Goal: Feedback & Contribution: Contribute content

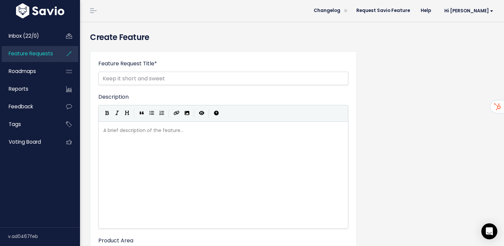
select select
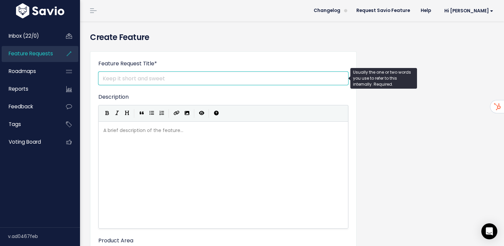
click at [126, 79] on input "Feature Request Title *" at bounding box center [223, 78] width 250 height 13
paste input "Attaching PDFs or Documents / Deals Section"
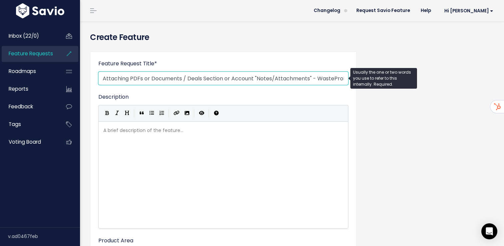
scroll to position [0, 2]
type input "Attaching PDFs or Documents / Deals Section or Account "Notes/Attachments" - Wa…"
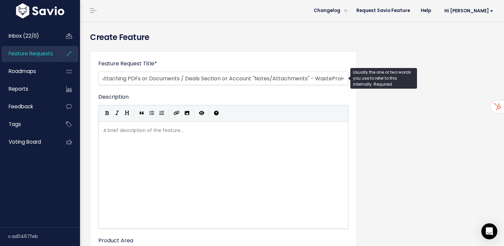
click at [138, 167] on div "A brief description of the feature... ​ x ​" at bounding box center [231, 183] width 259 height 117
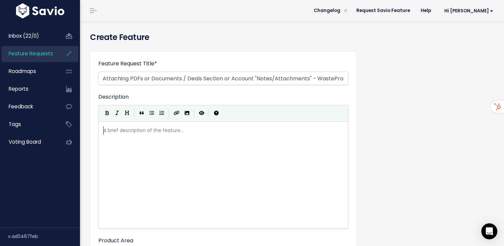
click at [154, 140] on div "A brief description of the feature... ​" at bounding box center [231, 183] width 259 height 117
type textarea "​"
paste textarea
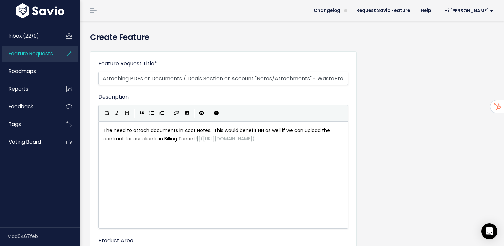
click at [112, 130] on span "The need to attach documents in Acct Notes. This would benefit HH as well if we…" at bounding box center [217, 134] width 228 height 15
type textarea "y"
click at [213, 143] on pre "They need to attach documents in Acct Notes. This would benefit HH as well if w…" at bounding box center [223, 134] width 243 height 17
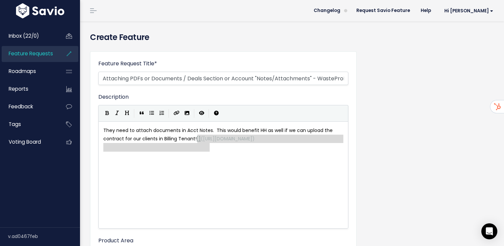
type textarea "[](https://www.savio.io/app/serve-uploaded-mde-image/mde-uploads/2221/5ioW_imag…"
drag, startPoint x: 213, startPoint y: 149, endPoint x: 196, endPoint y: 139, distance: 20.0
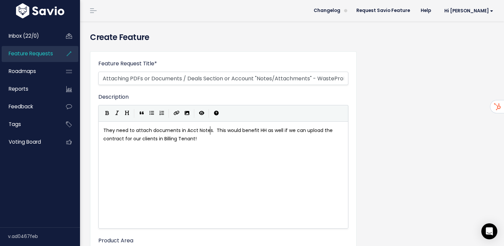
click at [210, 130] on span "They need to attach documents in Acct Notes. This would benefit HH as well if w…" at bounding box center [218, 134] width 231 height 15
type textarea "- customer contracts that provide dea"
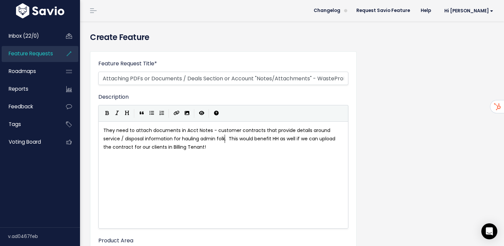
type textarea "tails around service / disposal information for hauling admin folks"
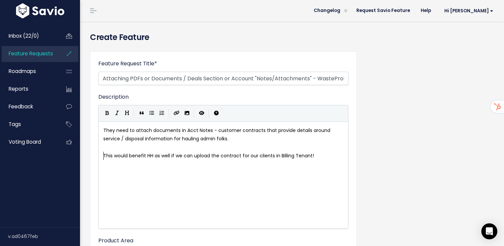
click at [150, 155] on span "This would benefit HH as well if we can upload the contract for our clients in …" at bounding box center [208, 155] width 211 height 7
type textarea "auler"
type textarea "ero"
type textarea "-"
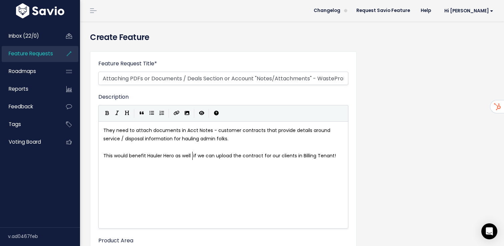
scroll to position [2, 3]
click at [339, 156] on pre "This would benefit Hauler Hero as well - if we can upload the contract for our …" at bounding box center [223, 156] width 243 height 8
type textarea "ab"
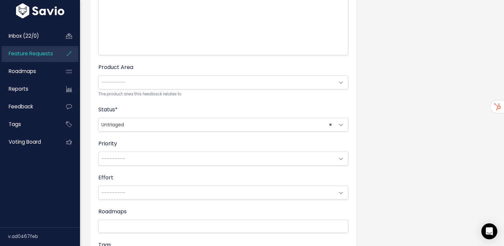
scroll to position [282, 0]
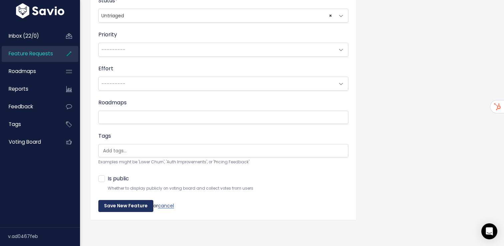
type textarea "nd be able to reference that for billing questions/concerns."
click at [119, 207] on input "Save New Feature" at bounding box center [125, 206] width 55 height 12
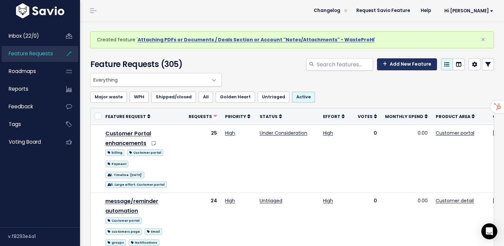
click at [411, 68] on link "Add New Feature" at bounding box center [407, 64] width 60 height 12
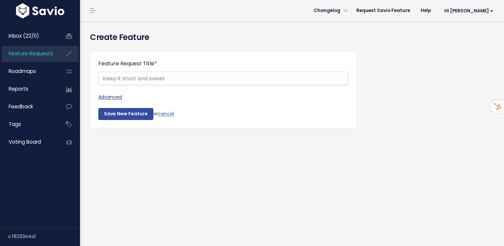
click at [118, 96] on link "Advanced" at bounding box center [223, 97] width 250 height 8
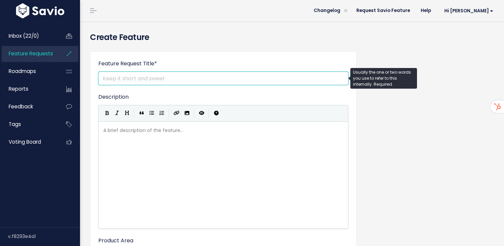
click at [125, 78] on input "Feature Request Title *" at bounding box center [223, 78] width 250 height 13
paste input "Transferring acct credit from one acct to another acct"
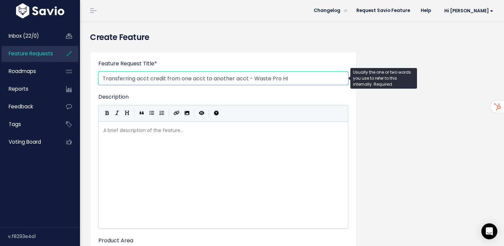
type input "Transferring acct credit from one acct to another acct - Waste Pro HI"
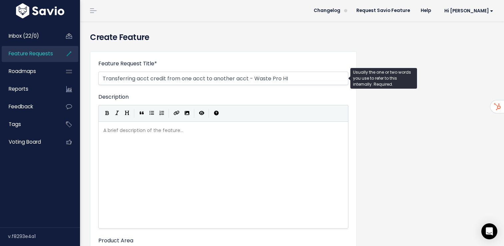
click at [134, 135] on div "A brief description of the feature... xxxxxxxxxx" at bounding box center [231, 183] width 259 height 117
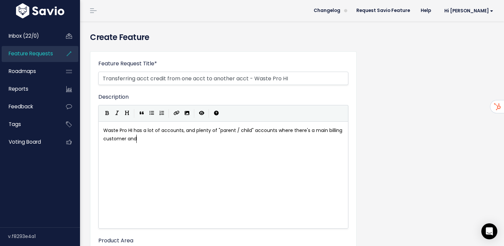
scroll to position [2, 271]
type textarea "Waste Pro HI has a lot of accounts, and plenty of "parent / child" accounts whe…"
type textarea "lots of locations (that are the individual/child accounts). Sometimes ther"
type textarea "se are"
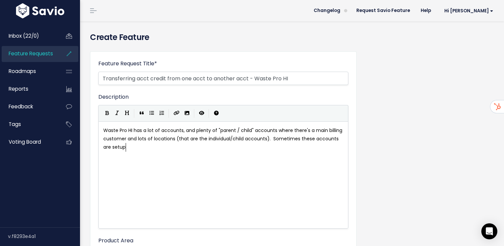
type textarea "ccounts are setup f"
type textarea "different and there's multiple billing"
type textarea "accounts that can share payments/e"
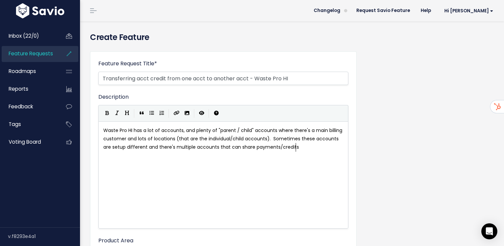
type textarea "credits."
type textarea "Spo"
type textarea "o, Waste Pro has this happen pretty often when"
type textarea "re there's an account credit and they need tht"
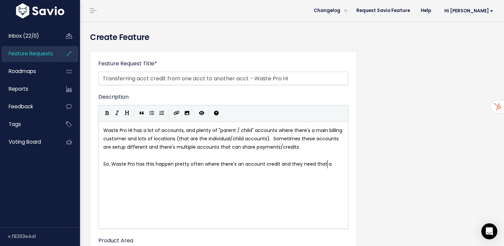
type textarea "at ac"
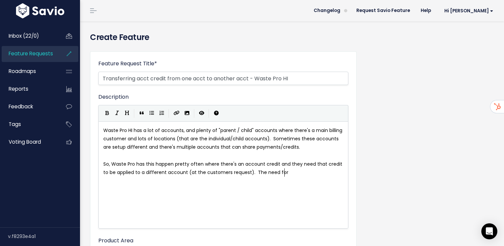
type textarea "credit to be applied to a different account (at the customers request). The nee…"
type textarea "transferring more options is needed:"
type textarea "- Account Credits"
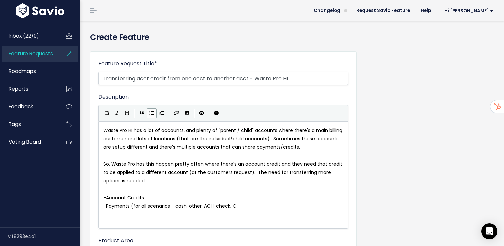
scroll to position [2, 132]
type textarea "Payments (for all scenarios - cash, other, ACH, check, CC, autopay etc.0"
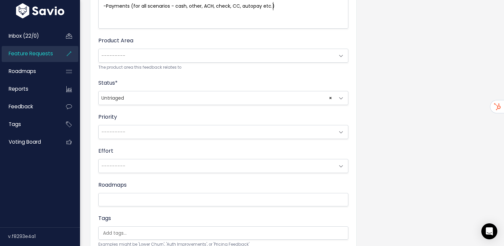
scroll to position [282, 0]
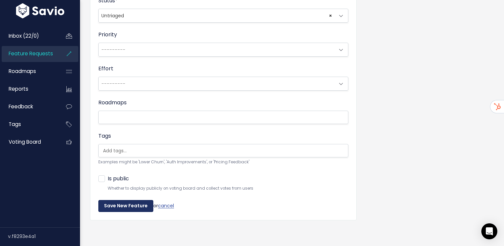
type textarea ")"
click at [124, 209] on input "Save New Feature" at bounding box center [125, 206] width 55 height 12
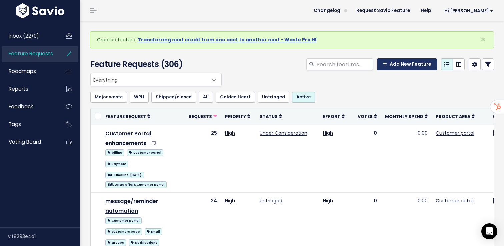
click at [407, 64] on link "Add New Feature" at bounding box center [407, 64] width 60 height 12
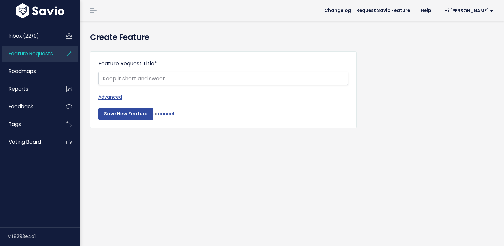
select select
click at [115, 99] on link "Advanced" at bounding box center [223, 97] width 250 height 8
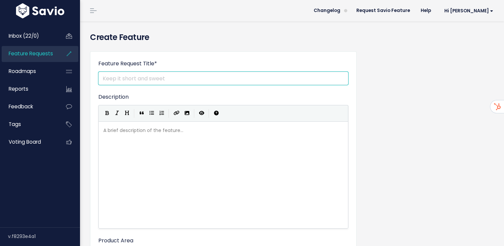
click at [130, 79] on input "Feature Request Title *" at bounding box center [223, 78] width 250 height 13
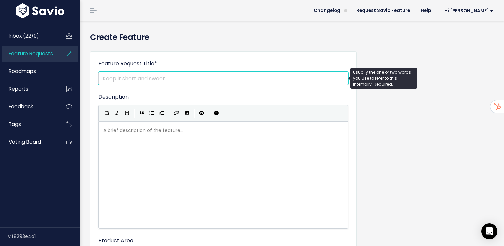
paste input "Autopay Toggle on/off on Calendar Date"
click at [236, 79] on input "Autopay Toggle on/off on Calendar Date" at bounding box center [223, 78] width 250 height 13
type input "Autopay Toggle on/off on Calendar Date - Waste Pro HI"
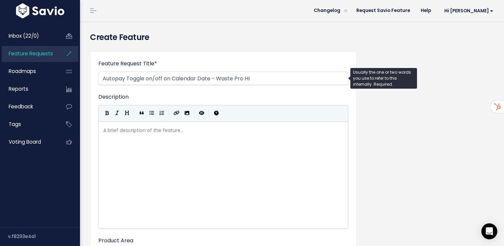
click at [177, 126] on div "A brief description of the feature... xxxxxxxxxx" at bounding box center [223, 126] width 243 height 0
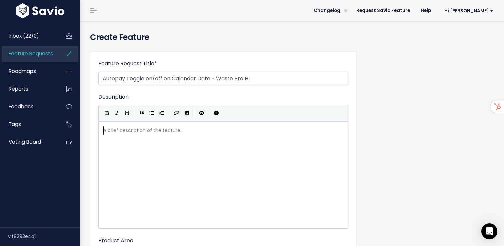
type textarea "​"
paste textarea
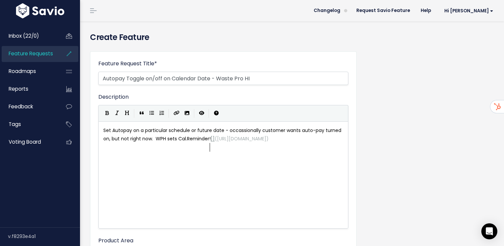
type textarea "](https://www.savio.io/app/serve-uploaded-mde-image/mde-uploads/2221/T7UH_image…"
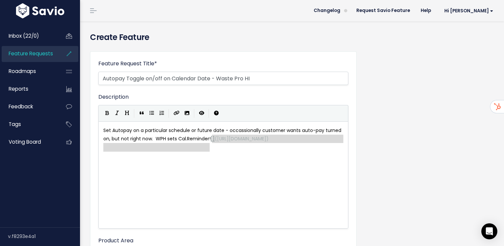
drag, startPoint x: 214, startPoint y: 149, endPoint x: 211, endPoint y: 139, distance: 10.5
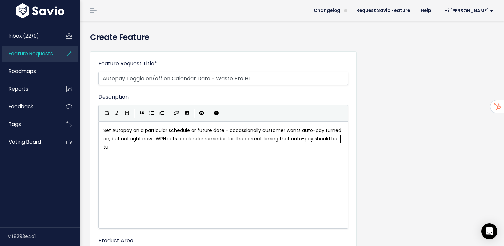
scroll to position [1, 0]
type textarea "a calendar reminder for the correct timing that auto-pay should be turned on or…"
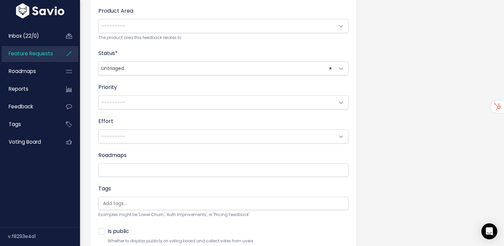
scroll to position [282, 0]
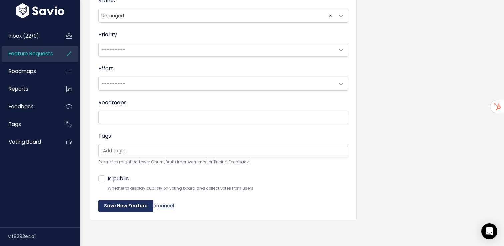
type textarea "unt."
click at [139, 207] on input "Save New Feature" at bounding box center [125, 206] width 55 height 12
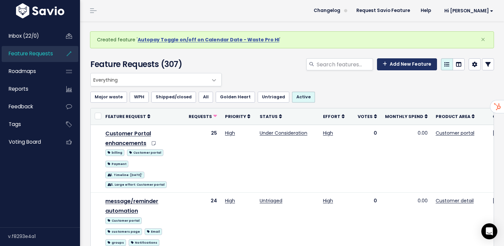
click at [400, 61] on link "Add New Feature" at bounding box center [407, 64] width 60 height 12
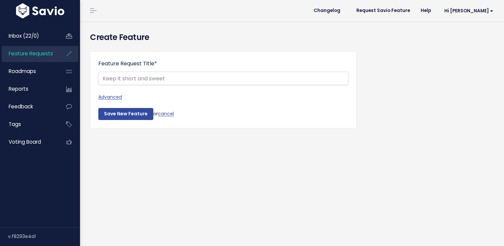
select select
click at [111, 95] on link "Advanced" at bounding box center [223, 97] width 250 height 8
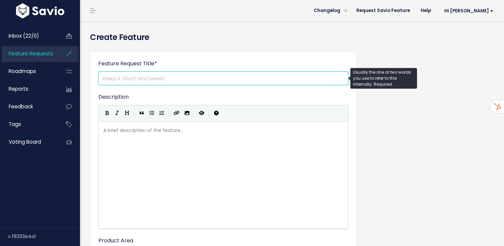
click at [114, 81] on input "Feature Request Title *" at bounding box center [223, 78] width 250 height 13
paste input "Combine Customer Accts or Services"
type input "Combine Customer Accts or Services - Waste Pro HI"
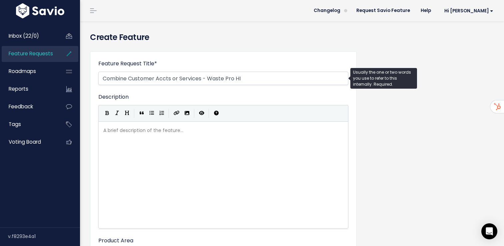
click at [157, 148] on div "A brief description of the feature... xxxxxxxxxx" at bounding box center [231, 183] width 259 height 117
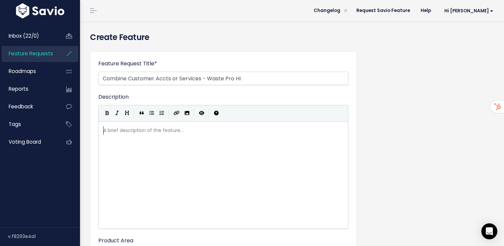
type textarea "​"
paste textarea
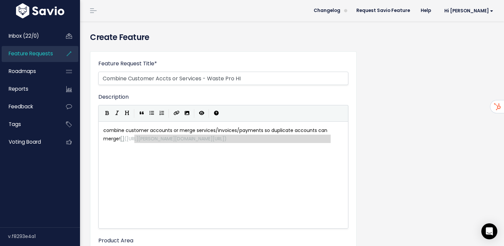
type textarea "www.savio.io/app/serve-uploaded-mde-image/mde-uploads/2221/bw1h_image.png)"
drag, startPoint x: 339, startPoint y: 140, endPoint x: 124, endPoint y: 145, distance: 215.4
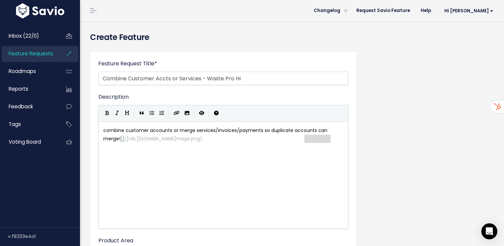
type textarea "de-uploads/2221/bw1h_image.png)"
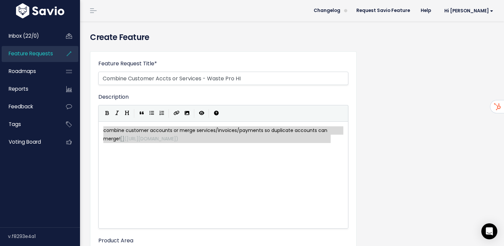
type textarea "[](https://www.savio.io/app/serve-uploaded-mde-image/mde-uploads/2221/bw1h_imag…"
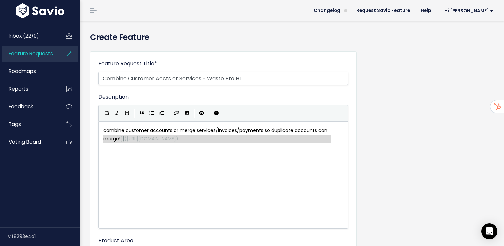
drag, startPoint x: 332, startPoint y: 141, endPoint x: 97, endPoint y: 135, distance: 235.7
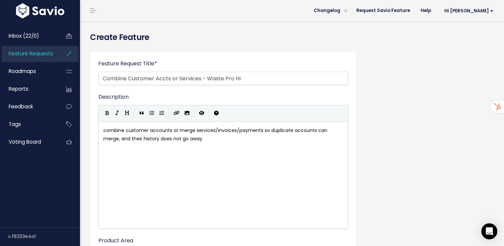
scroll to position [2, 84]
type textarea ", and their history does not go away. This is a big need for w"
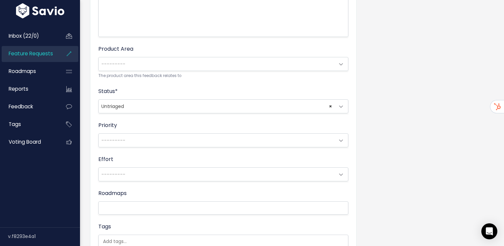
scroll to position [282, 0]
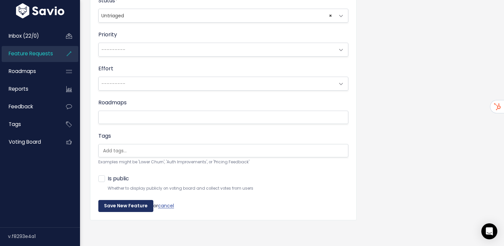
type textarea "Waste Pro HI"
click at [129, 202] on input "Save New Feature" at bounding box center [125, 206] width 55 height 12
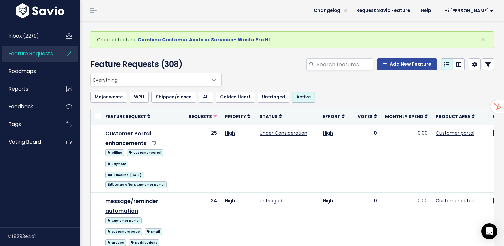
click at [409, 70] on div "Add New Feature" at bounding box center [361, 65] width 276 height 15
click at [408, 67] on link "Add New Feature" at bounding box center [407, 64] width 60 height 12
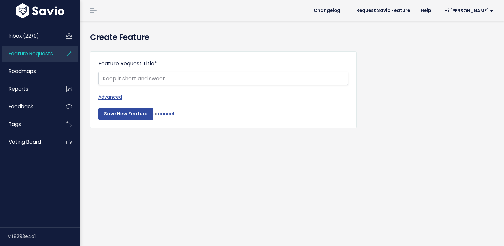
select select
click at [112, 97] on link "Advanced" at bounding box center [223, 97] width 250 height 8
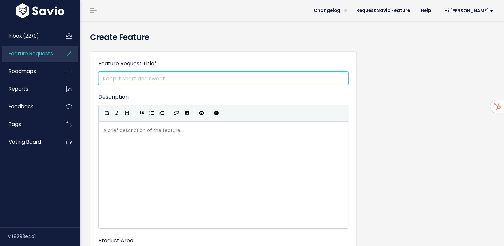
click at [113, 76] on input "Feature Request Title *" at bounding box center [223, 78] width 250 height 13
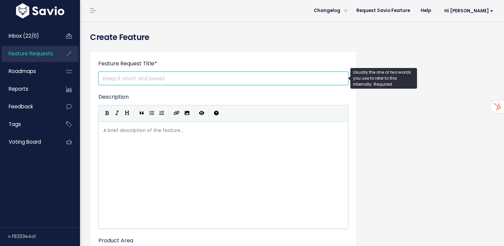
paste input "Search/Filter in Settings>tags page"
type input "Search/Filter in Settings>tags page - Waste Pro HI"
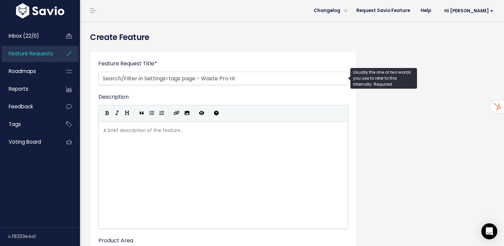
click at [143, 141] on div "A brief description of the feature... xxxxxxxxxx" at bounding box center [231, 183] width 259 height 117
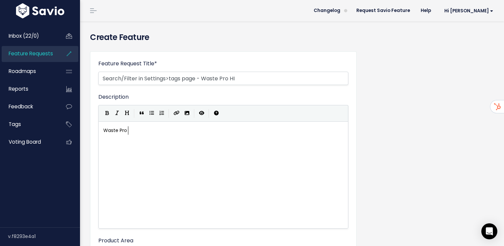
scroll to position [2, 33]
type textarea "Waste Pro has dozens or hundredsof"
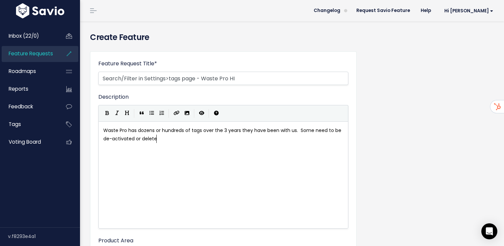
scroll to position [2, 211]
type textarea "of tags over the 3 years they have been with us. Some need to be de-activated o…"
type textarea "most are needed. The tags are in no particular order and hard to t"
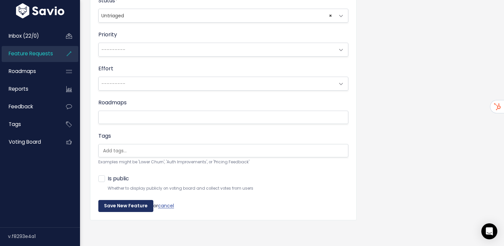
type textarea "find the tag within Settings>Tags"
click at [131, 202] on input "Save New Feature" at bounding box center [125, 206] width 55 height 12
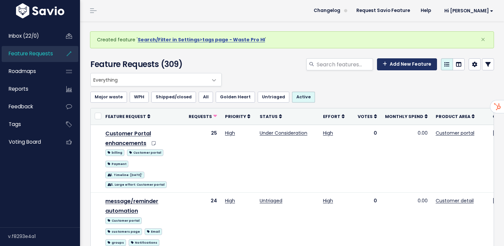
click at [410, 69] on link "Add New Feature" at bounding box center [407, 64] width 60 height 12
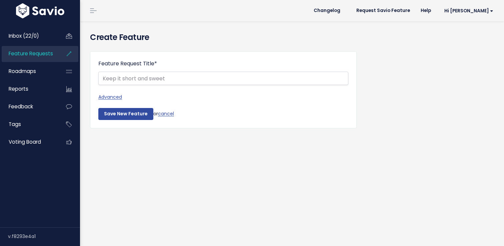
select select
click at [110, 96] on link "Advanced" at bounding box center [223, 97] width 250 height 8
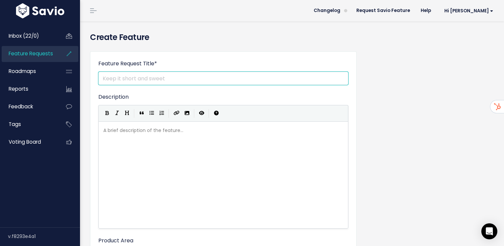
click at [165, 81] on input "Feature Request Title *" at bounding box center [223, 78] width 250 height 13
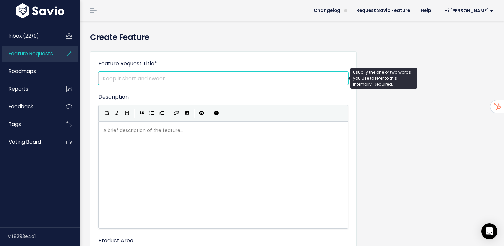
paste input "Scheduled Alerts"
type input "Scheduled Alerts - Waste Pro HI"
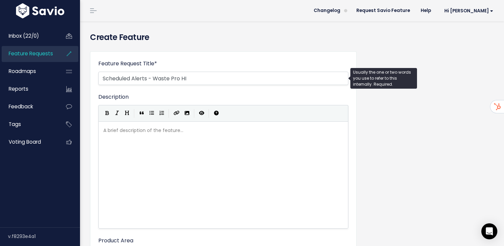
scroll to position [2, 0]
click at [183, 143] on div "A brief description of the feature... xxxxxxxxxx" at bounding box center [231, 183] width 259 height 117
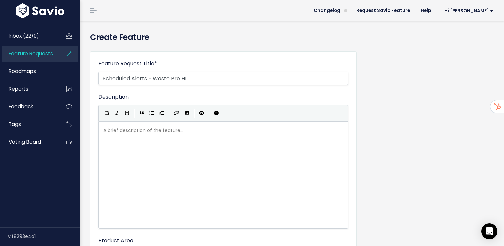
click at [132, 151] on div "A brief description of the feature... ​" at bounding box center [231, 183] width 259 height 117
type textarea "​"
paste textarea
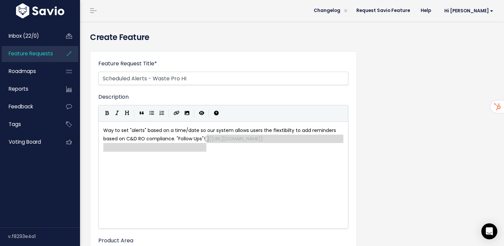
type textarea "[](https://www.savio.io/app/serve-uploaded-mde-image/mde-uploads/2221/iX5I_imag…"
drag, startPoint x: 241, startPoint y: 147, endPoint x: 205, endPoint y: 136, distance: 37.5
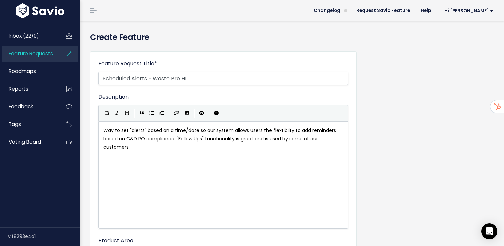
scroll to position [1, 0]
type textarea "functionality is great and is used by some of our customers - we coud"
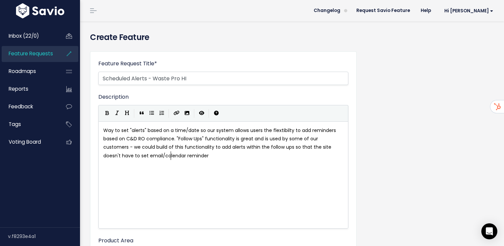
scroll to position [2, 285]
type textarea "ld build of this functionality to add alerts within the follow ups so that the …"
type textarea "varioust assk"
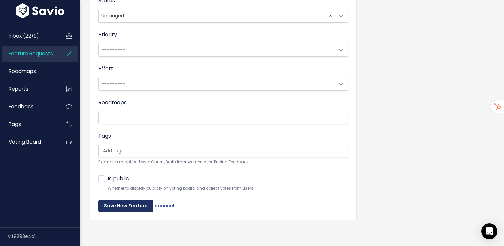
type textarea "tasks to complete."
click at [122, 209] on input "Save New Feature" at bounding box center [125, 206] width 55 height 12
